Goal: Task Accomplishment & Management: Manage account settings

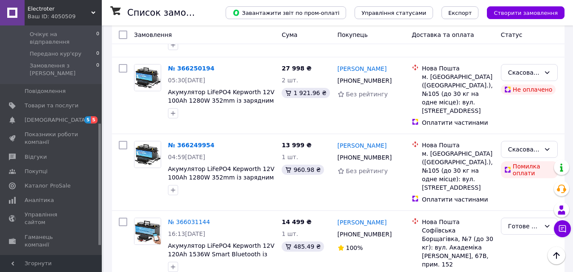
scroll to position [201, 0]
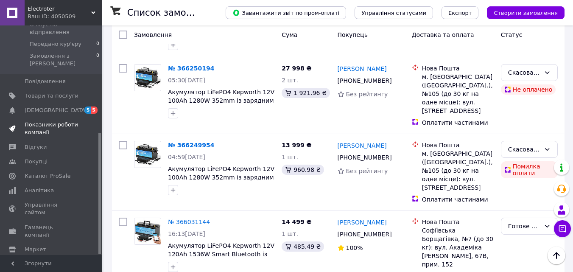
click at [43, 121] on span "Показники роботи компанії" at bounding box center [52, 128] width 54 height 15
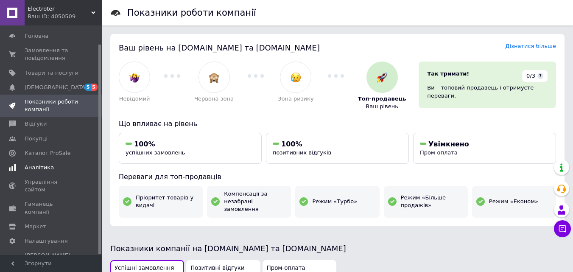
click at [38, 167] on span "Аналітика" at bounding box center [39, 168] width 29 height 8
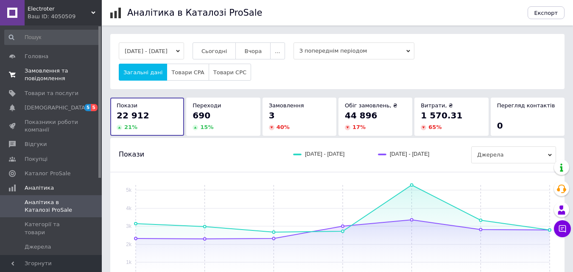
click at [33, 74] on span "Замовлення та повідомлення" at bounding box center [52, 74] width 54 height 15
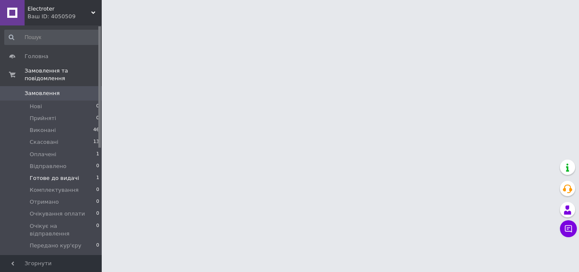
click at [55, 174] on span "Готове до видачі" at bounding box center [55, 178] width 50 height 8
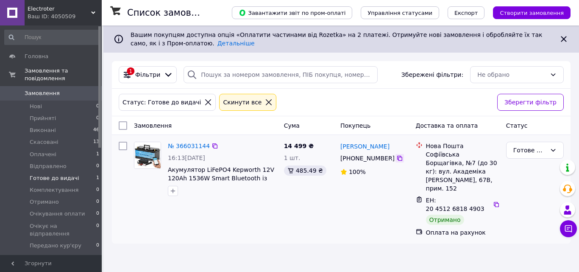
click at [397, 159] on icon at bounding box center [400, 158] width 7 height 7
click at [535, 150] on div "Готове до видачі" at bounding box center [530, 149] width 33 height 9
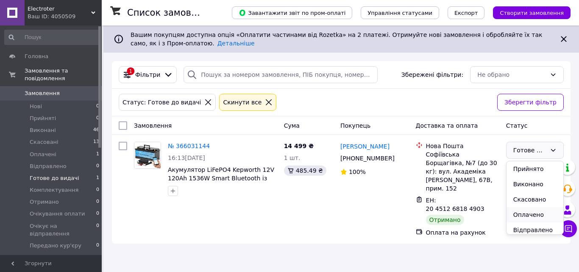
click at [526, 214] on li "Оплачено" at bounding box center [535, 214] width 57 height 15
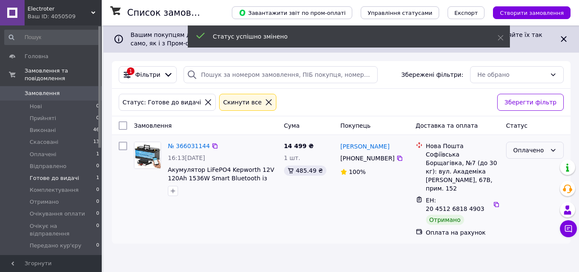
click at [531, 148] on div "Оплачено" at bounding box center [530, 149] width 33 height 9
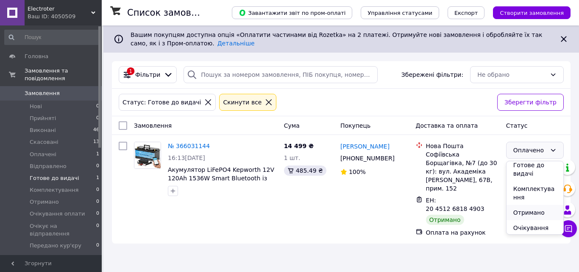
scroll to position [80, 0]
click at [532, 197] on li "Отримано" at bounding box center [535, 197] width 57 height 15
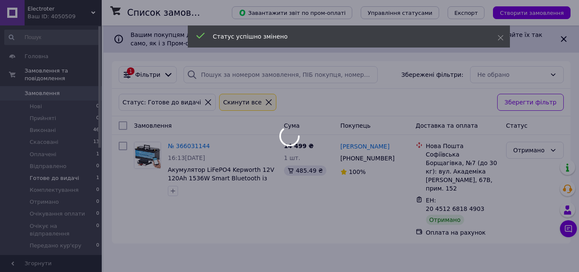
click at [241, 218] on div at bounding box center [289, 136] width 579 height 272
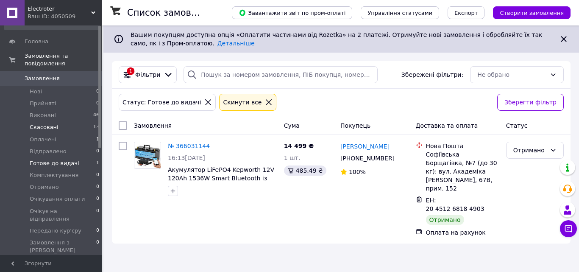
scroll to position [0, 0]
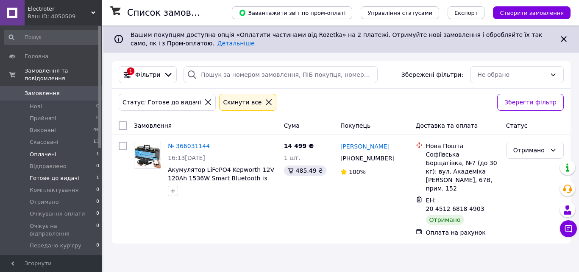
click at [43, 151] on span "Оплачені" at bounding box center [43, 155] width 27 height 8
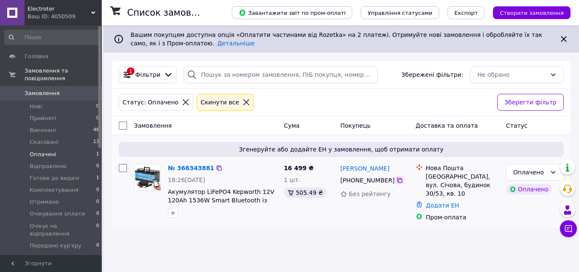
click at [397, 179] on icon at bounding box center [399, 180] width 5 height 5
click at [207, 195] on span "Акумулятор LiFePO4 Kepworth 12V 120Ah 1536W Smart Bluetooth із зарядним пристро…" at bounding box center [221, 204] width 106 height 32
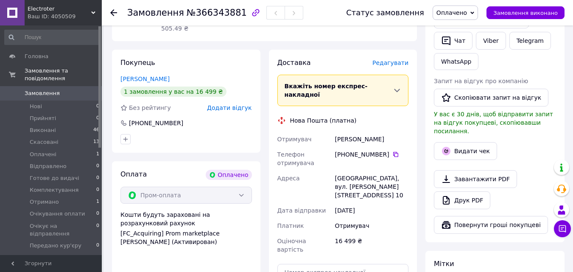
scroll to position [212, 0]
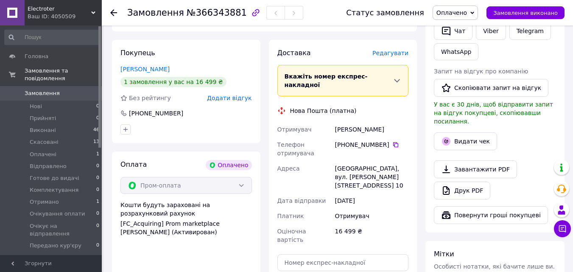
drag, startPoint x: 182, startPoint y: 95, endPoint x: 141, endPoint y: 95, distance: 40.7
click at [141, 109] on div "[PHONE_NUMBER]" at bounding box center [186, 113] width 133 height 8
copy div "0 68 003 69 61"
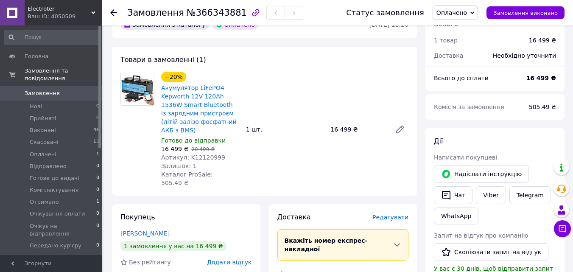
scroll to position [42, 0]
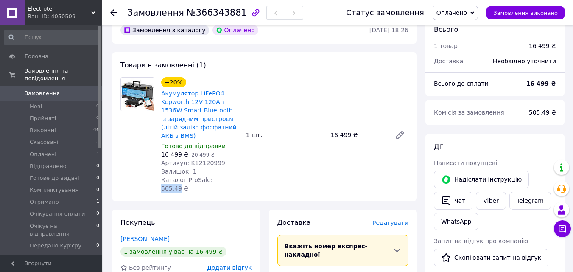
drag, startPoint x: 207, startPoint y: 171, endPoint x: 223, endPoint y: 172, distance: 15.8
click at [213, 176] on span "Каталог ProSale: 505.49 ₴" at bounding box center [186, 183] width 51 height 15
copy span "505.49"
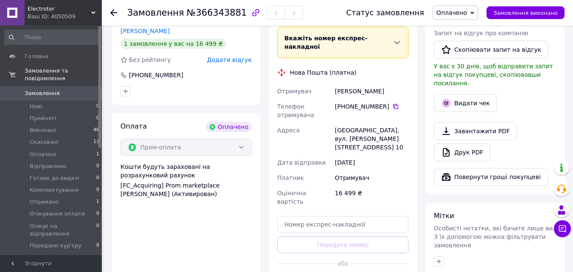
scroll to position [238, 0]
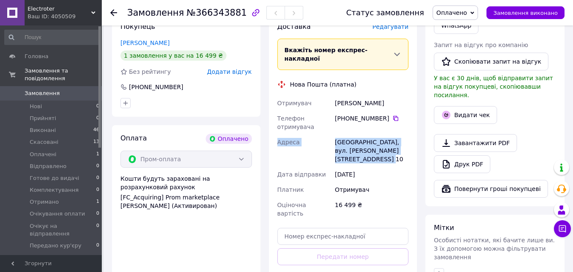
drag, startPoint x: 278, startPoint y: 113, endPoint x: 363, endPoint y: 135, distance: 87.4
click at [363, 135] on div "Отримувач Пелих Дмитрий Телефон отримувача +380 68 003 69 61   Адреса Софиевска…" at bounding box center [343, 158] width 135 height 126
click at [363, 135] on div "Софиевская Борщаговка, вул. Січова, буд. 30/53, кв. 10" at bounding box center [371, 150] width 77 height 32
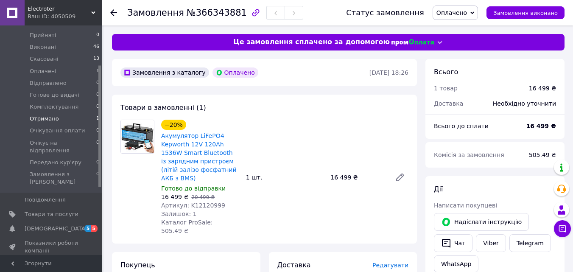
scroll to position [74, 0]
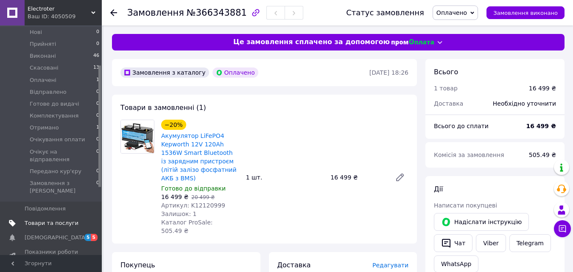
click at [32, 219] on span "Товари та послуги" at bounding box center [52, 223] width 54 height 8
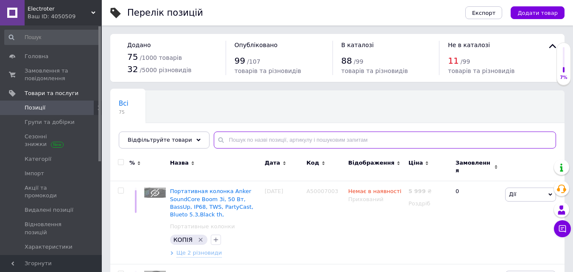
click at [240, 138] on input "text" at bounding box center [385, 139] width 342 height 17
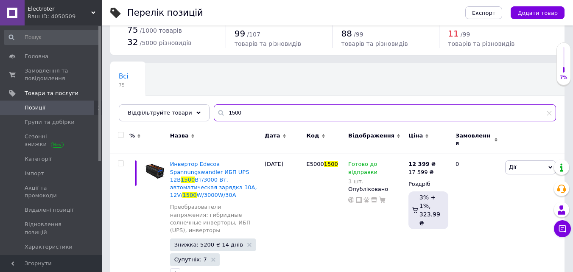
scroll to position [40, 0]
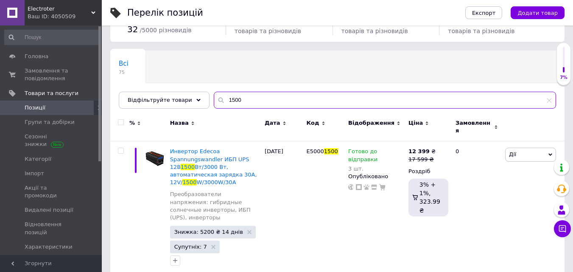
click at [221, 100] on input "1500" at bounding box center [385, 100] width 342 height 17
type input "2500"
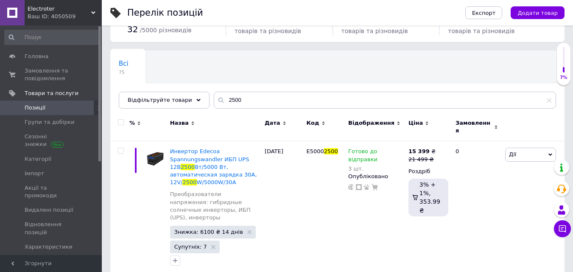
click at [105, 125] on div "Перелік позицій Експорт Додати товар Додано 75 / 1000 товарів 32 / 5000 різнови…" at bounding box center [337, 122] width 471 height 324
drag, startPoint x: 100, startPoint y: 114, endPoint x: 102, endPoint y: 96, distance: 17.6
click at [102, 96] on div "Electroter Ваш ID: 4050509 Сайт Electroter Кабінет покупця Перевірити стан сист…" at bounding box center [286, 122] width 573 height 324
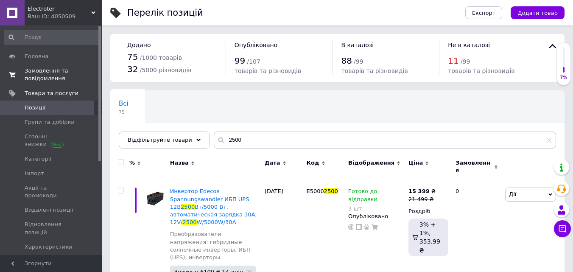
click at [40, 73] on span "Замовлення та повідомлення" at bounding box center [52, 74] width 54 height 15
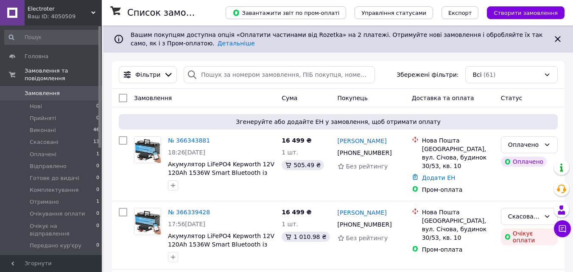
click at [204, 164] on span "Акумулятор LiFePO4 Kepworth 12V 120Ah 1536W Smart Bluetooth із зарядним пристро…" at bounding box center [221, 177] width 106 height 32
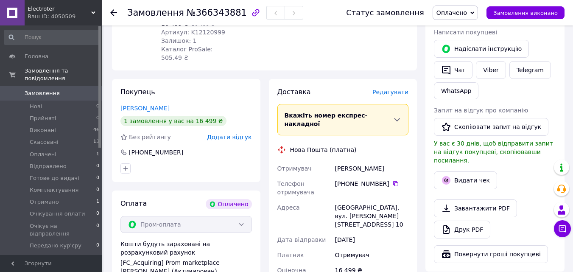
scroll to position [212, 0]
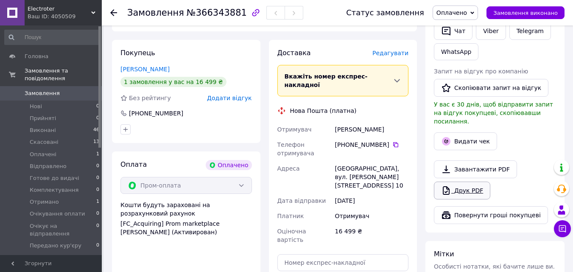
click at [460, 182] on link "Друк PDF" at bounding box center [462, 191] width 56 height 18
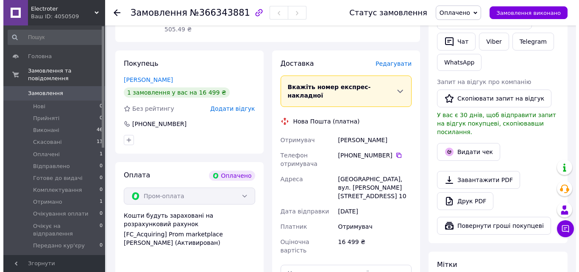
scroll to position [196, 0]
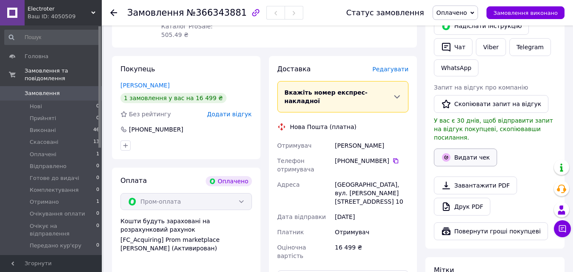
click at [459, 148] on button "Видати чек" at bounding box center [465, 157] width 63 height 18
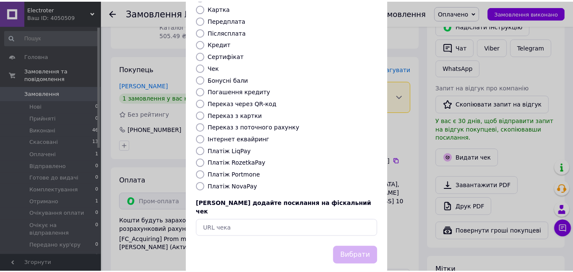
scroll to position [92, 0]
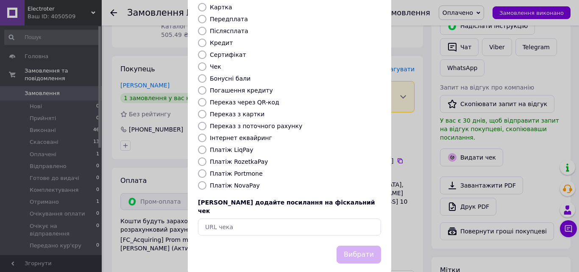
click at [227, 158] on label "Платіж RozetkaPay" at bounding box center [239, 161] width 58 height 7
click at [207, 157] on input "Платіж RozetkaPay" at bounding box center [202, 161] width 8 height 8
radio input "true"
click at [364, 246] on button "Вибрати" at bounding box center [359, 255] width 45 height 18
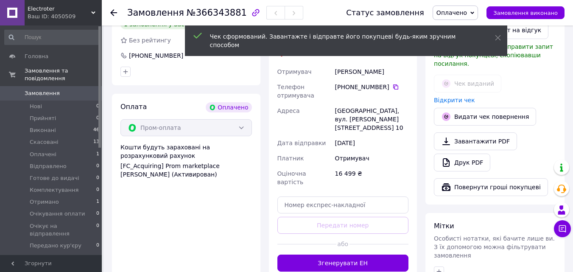
scroll to position [281, 0]
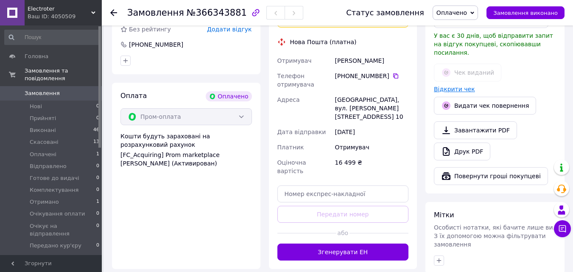
click at [449, 86] on link "Відкрити чек" at bounding box center [454, 89] width 41 height 7
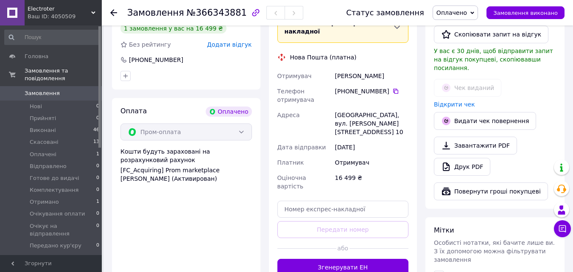
scroll to position [297, 0]
